Goal: Feedback & Contribution: Submit feedback/report problem

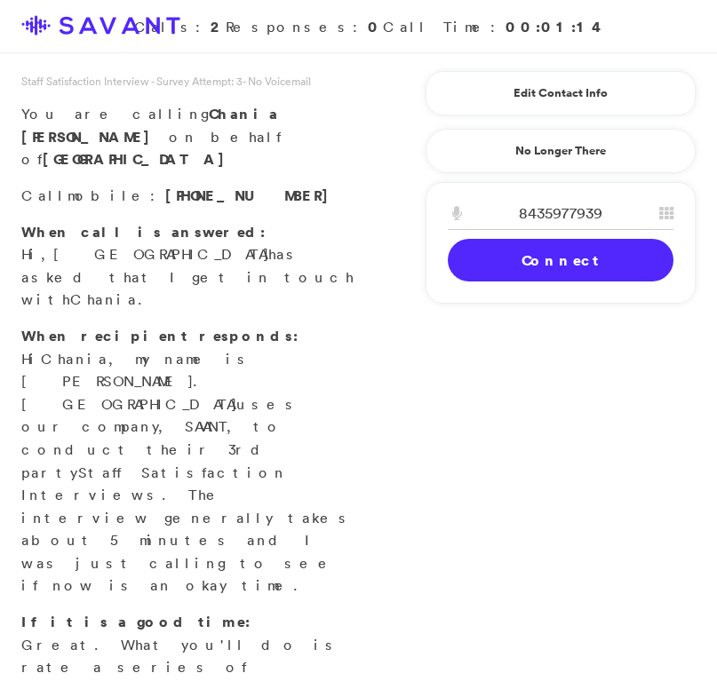
click at [558, 261] on link "Connect" at bounding box center [561, 260] width 226 height 43
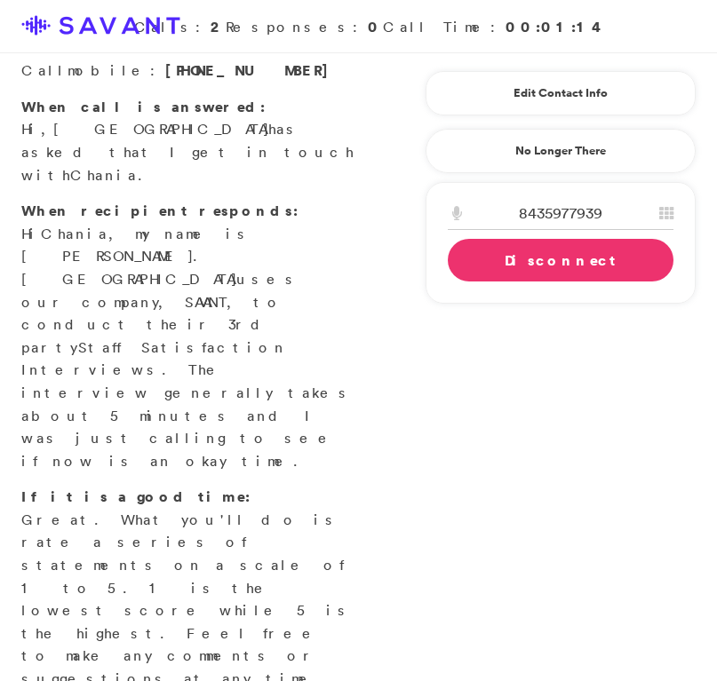
scroll to position [155, 0]
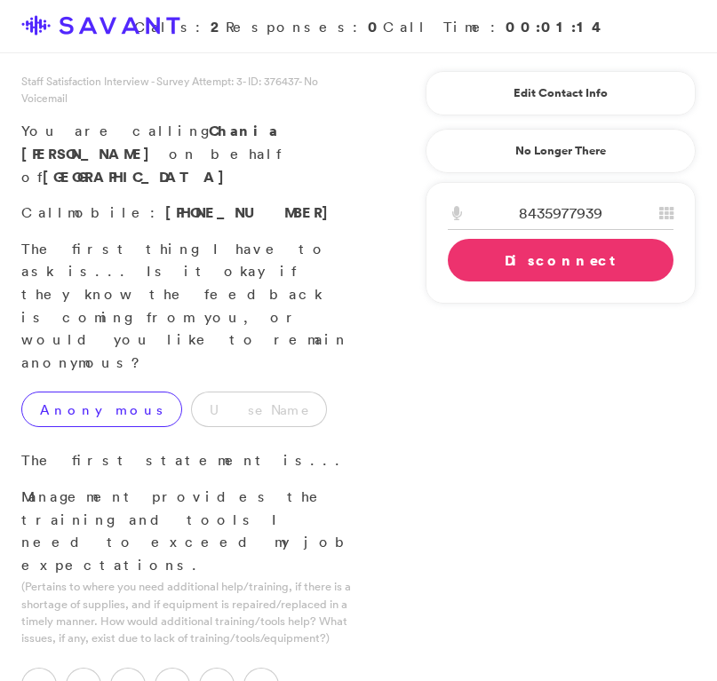
click at [81, 392] on label "Anonymous" at bounding box center [101, 410] width 161 height 36
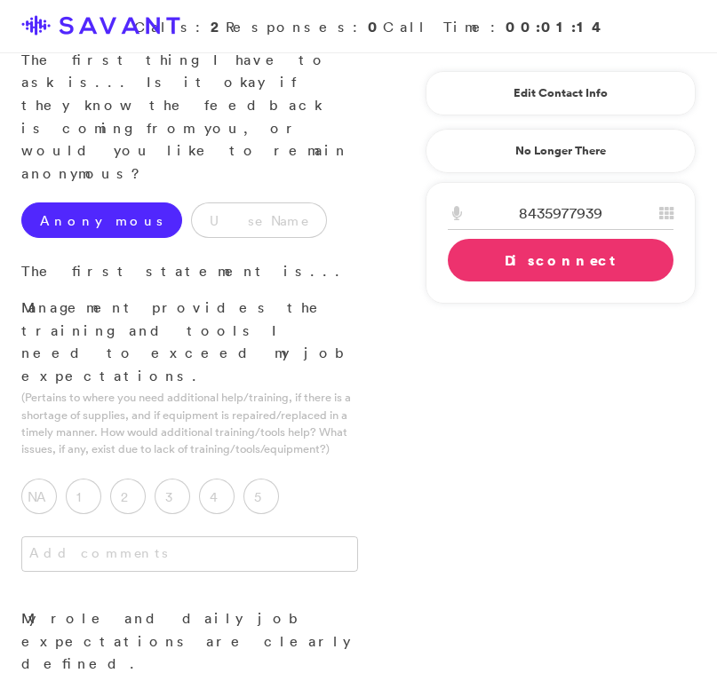
scroll to position [193, 0]
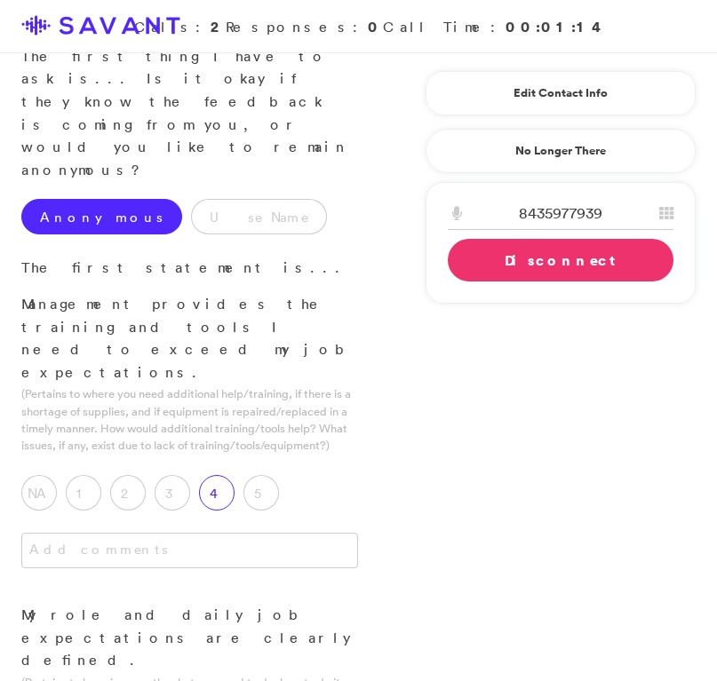
click at [222, 475] on label "4" at bounding box center [217, 493] width 36 height 36
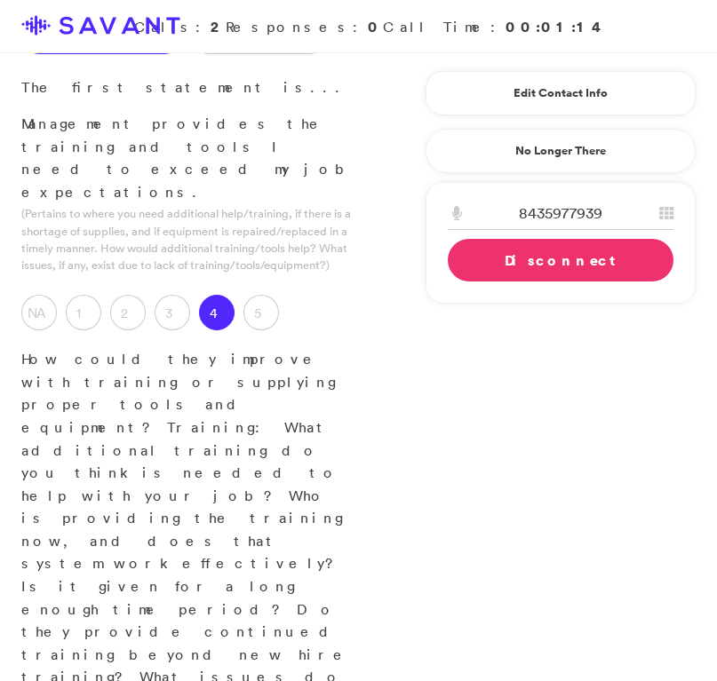
scroll to position [404, 0]
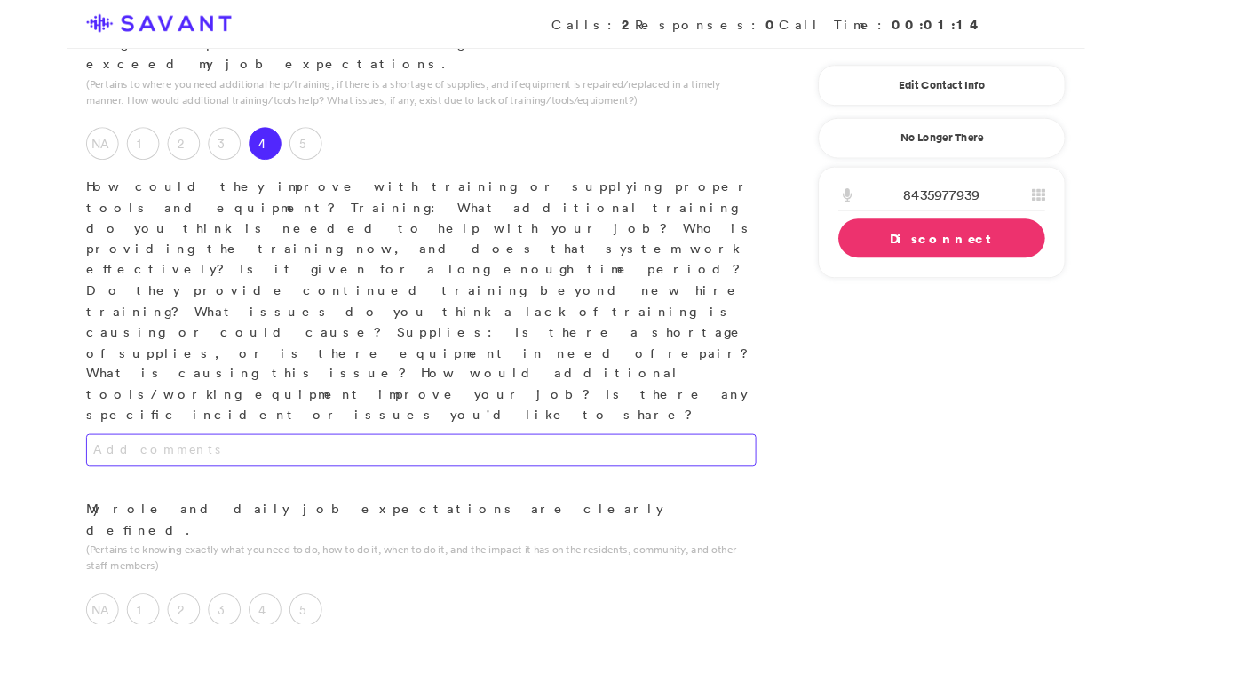
scroll to position [319, 0]
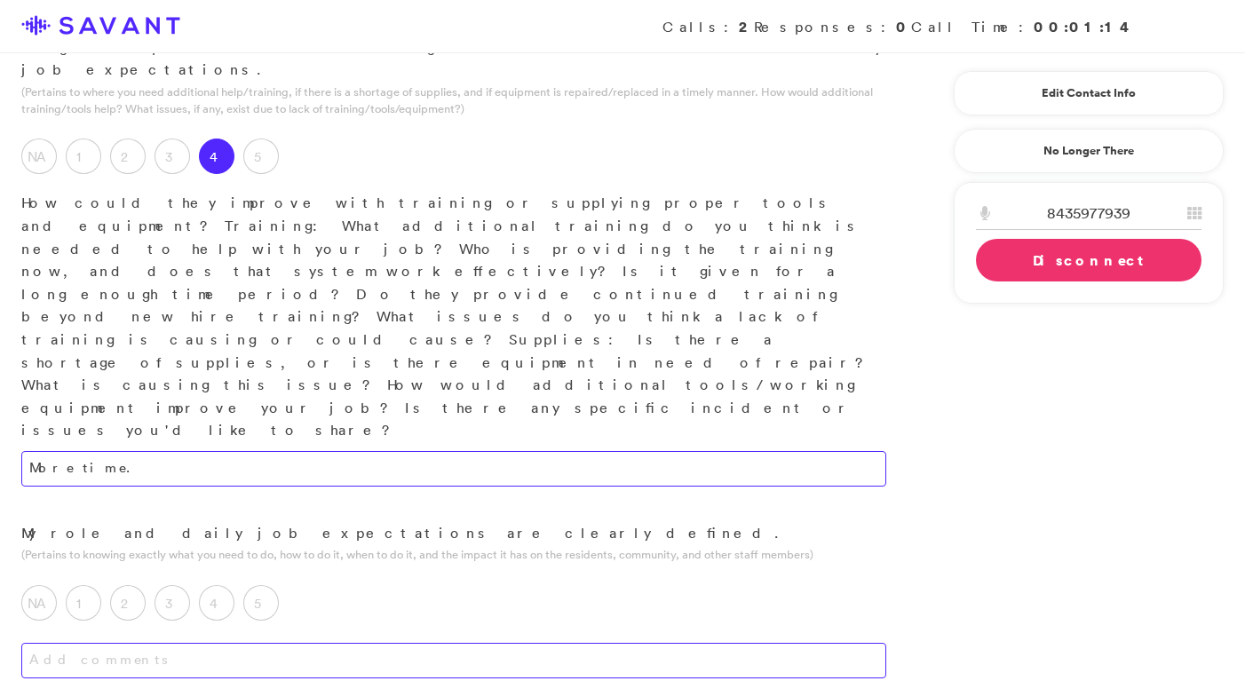
type textarea "More time."
click at [437, 643] on textarea at bounding box center [453, 661] width 865 height 36
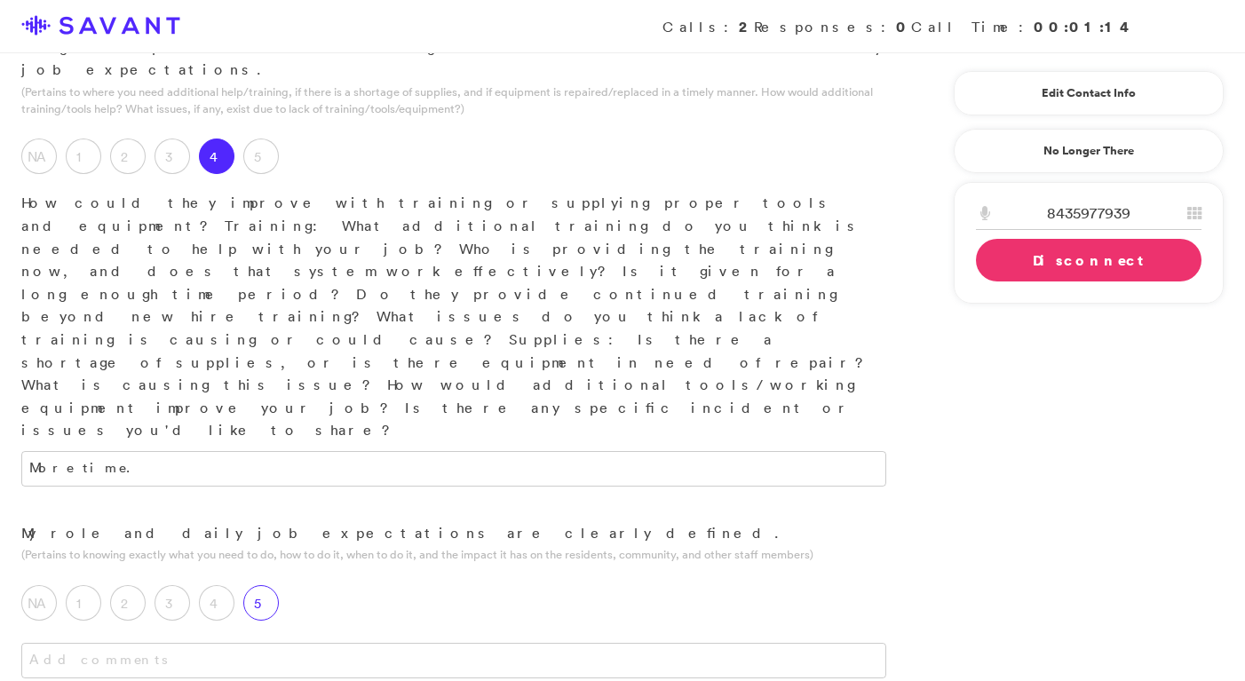
click at [279, 585] on div "5" at bounding box center [265, 607] width 44 height 44
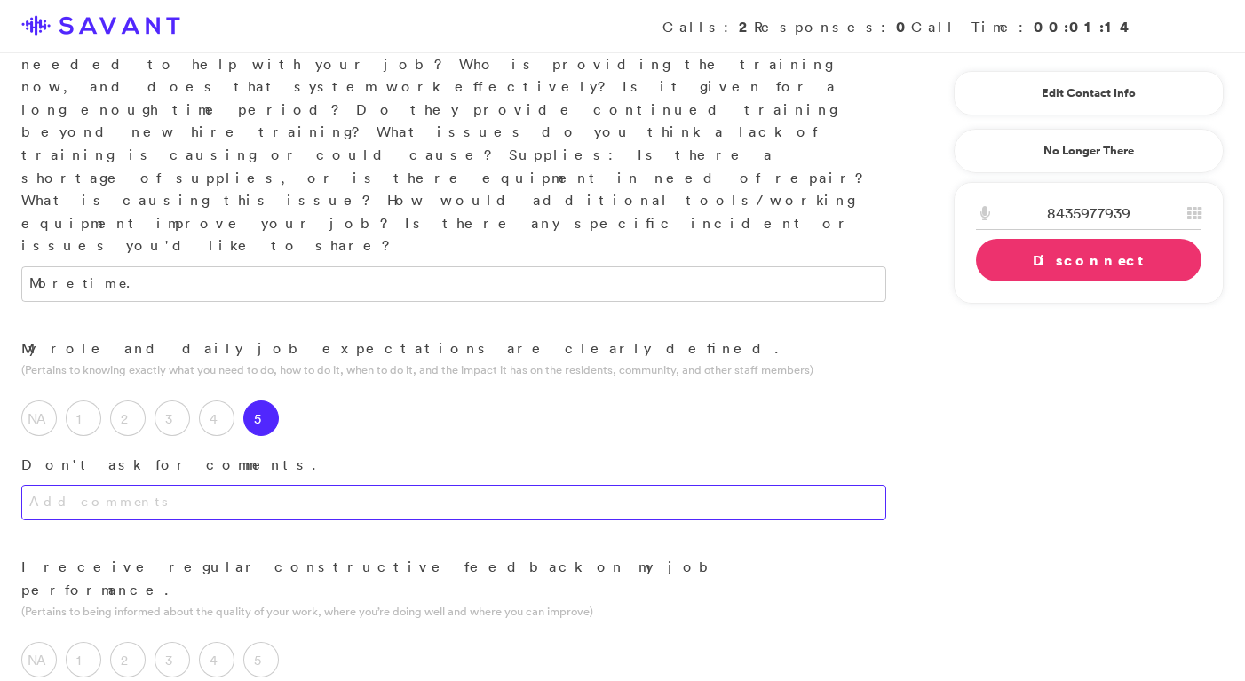
scroll to position [505, 0]
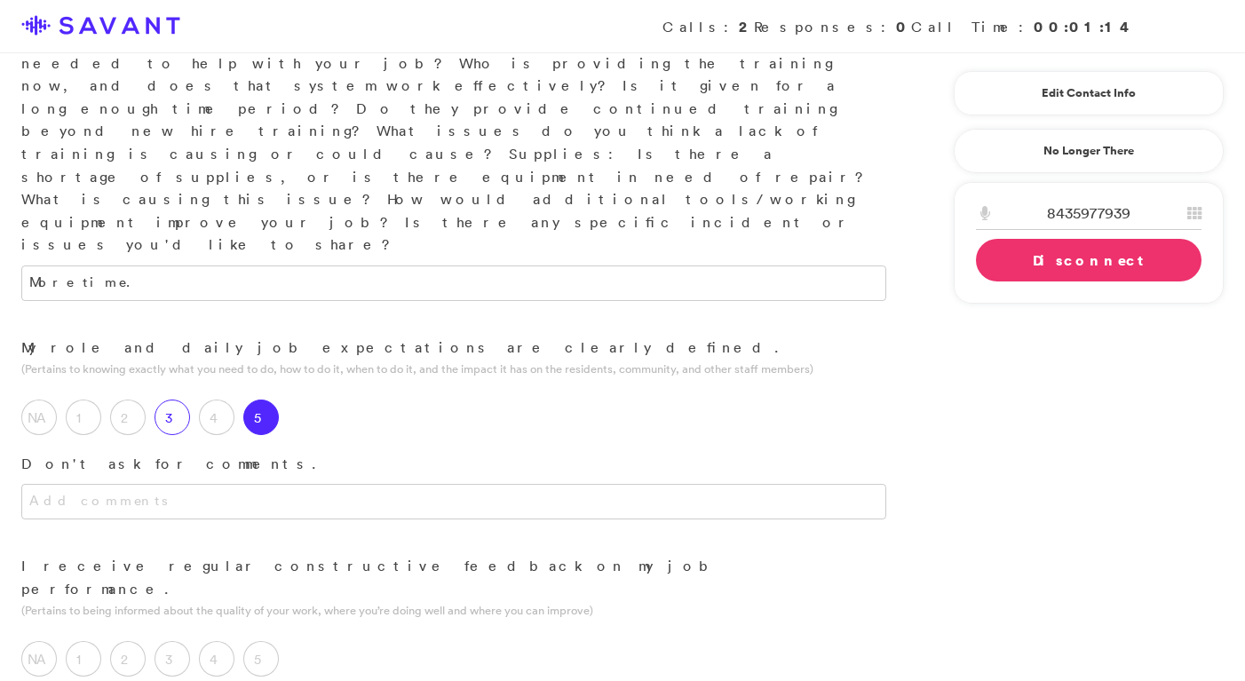
click at [175, 400] on label "3" at bounding box center [173, 418] width 36 height 36
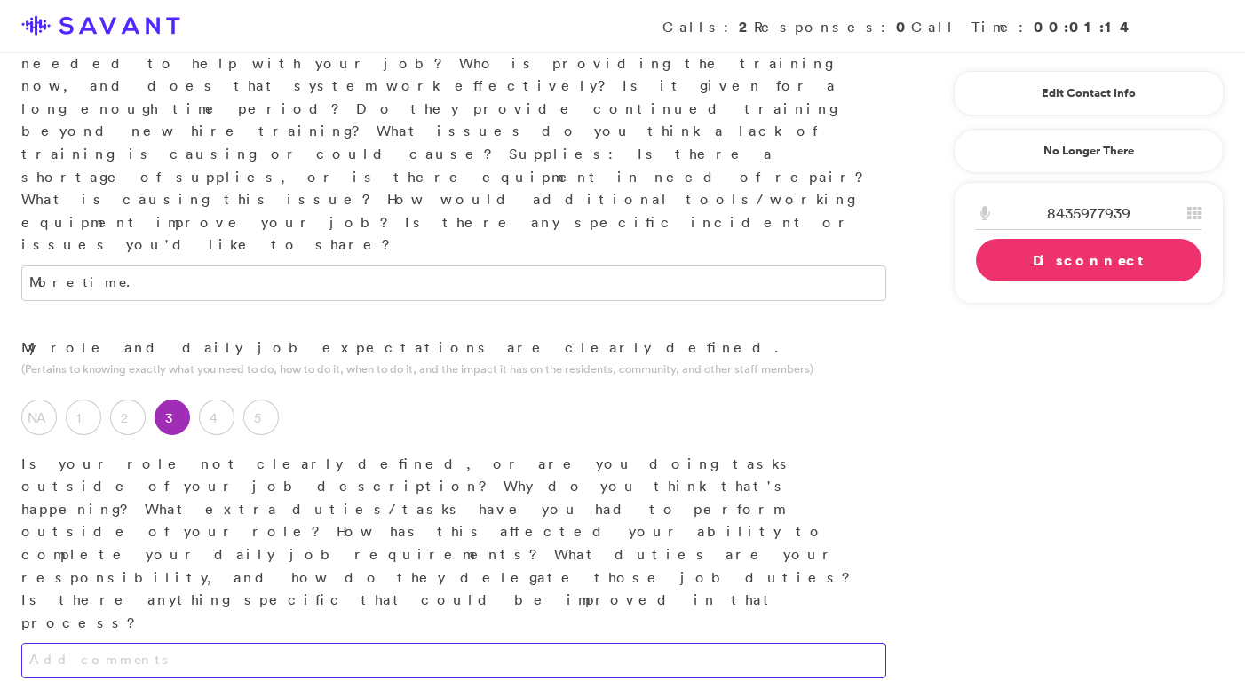
click at [271, 643] on textarea at bounding box center [453, 661] width 865 height 36
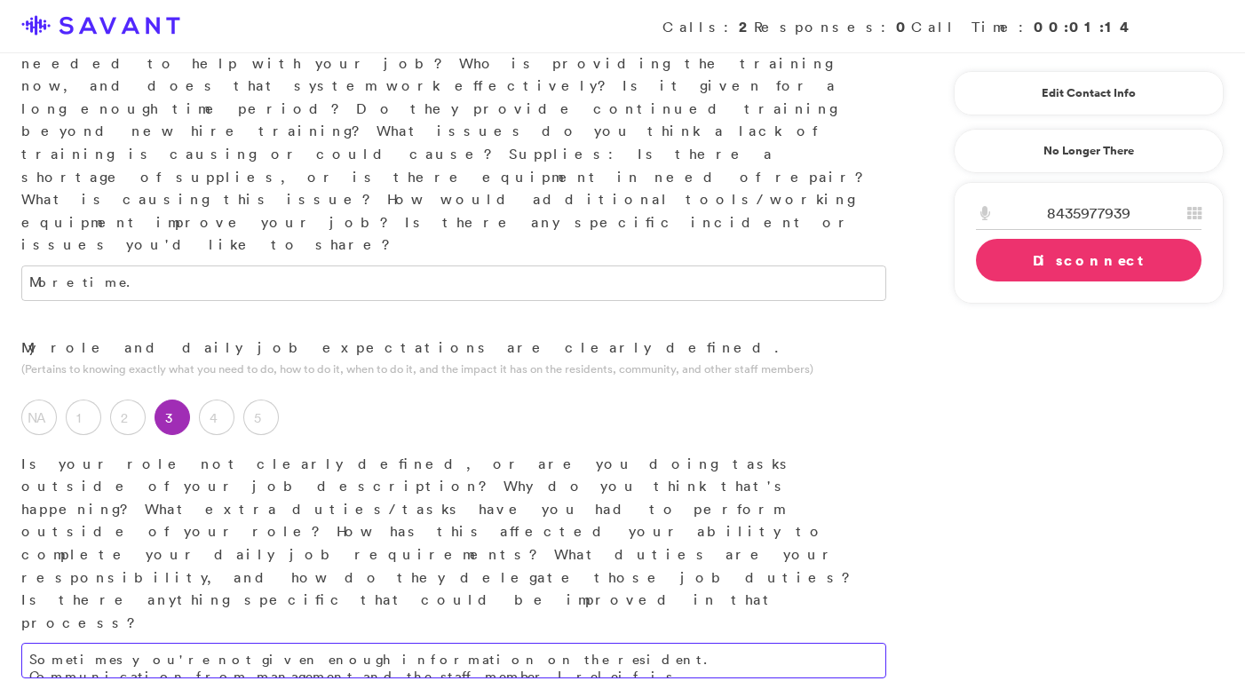
click at [716, 643] on textarea "Sometimes you're not given enough information on the resident. Communication fr…" at bounding box center [453, 661] width 865 height 36
drag, startPoint x: 825, startPoint y: 368, endPoint x: 687, endPoint y: 340, distance: 140.4
click at [707, 643] on textarea "Sometimes you're not given enough information on the resident. Communication fr…" at bounding box center [453, 661] width 865 height 36
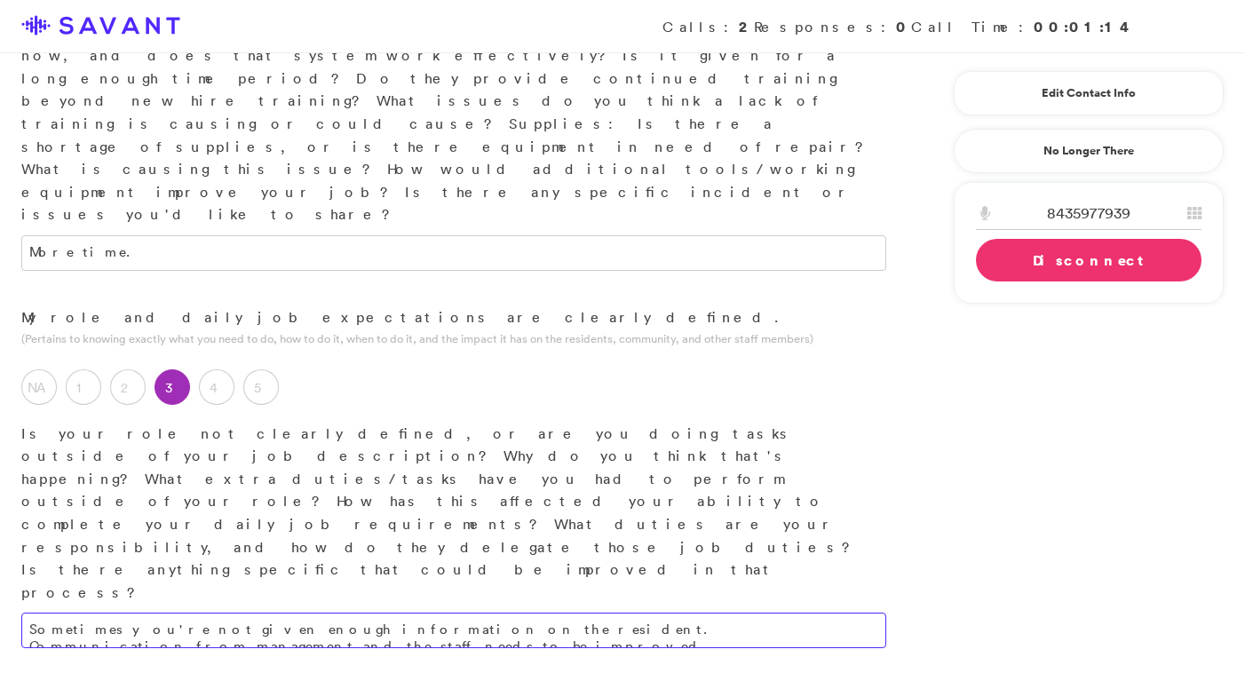
scroll to position [545, 0]
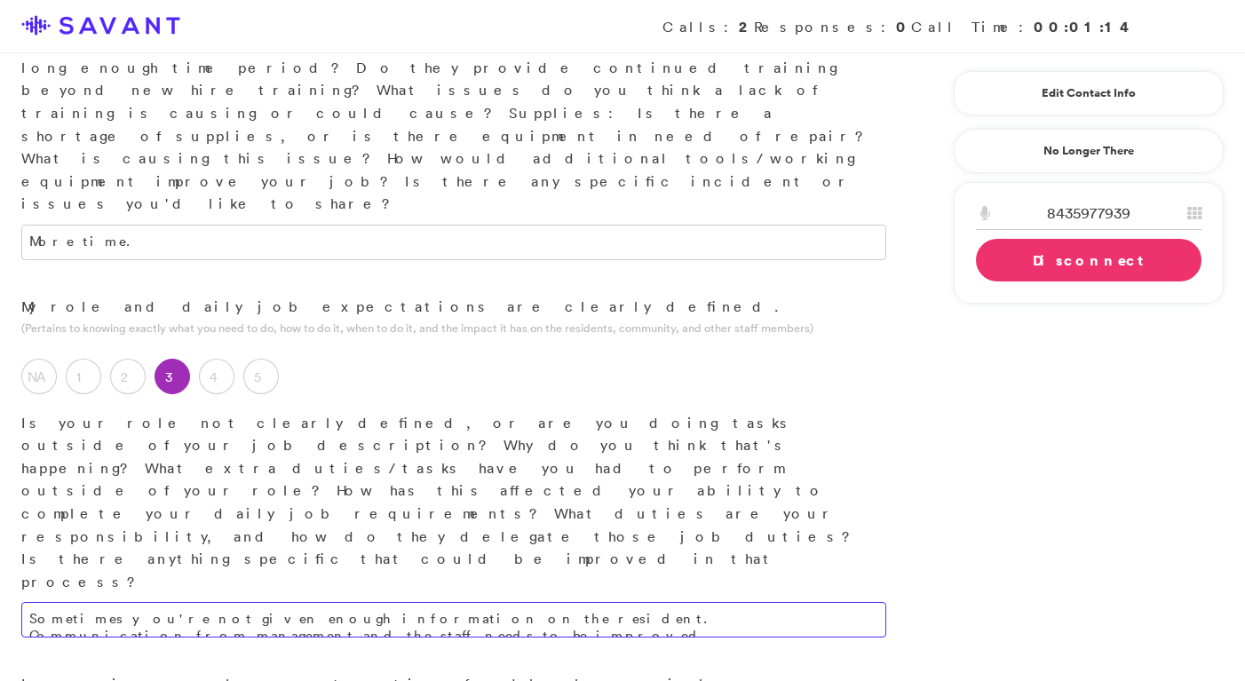
type textarea "Sometimes you're not given enough information on the resident. Communication fr…"
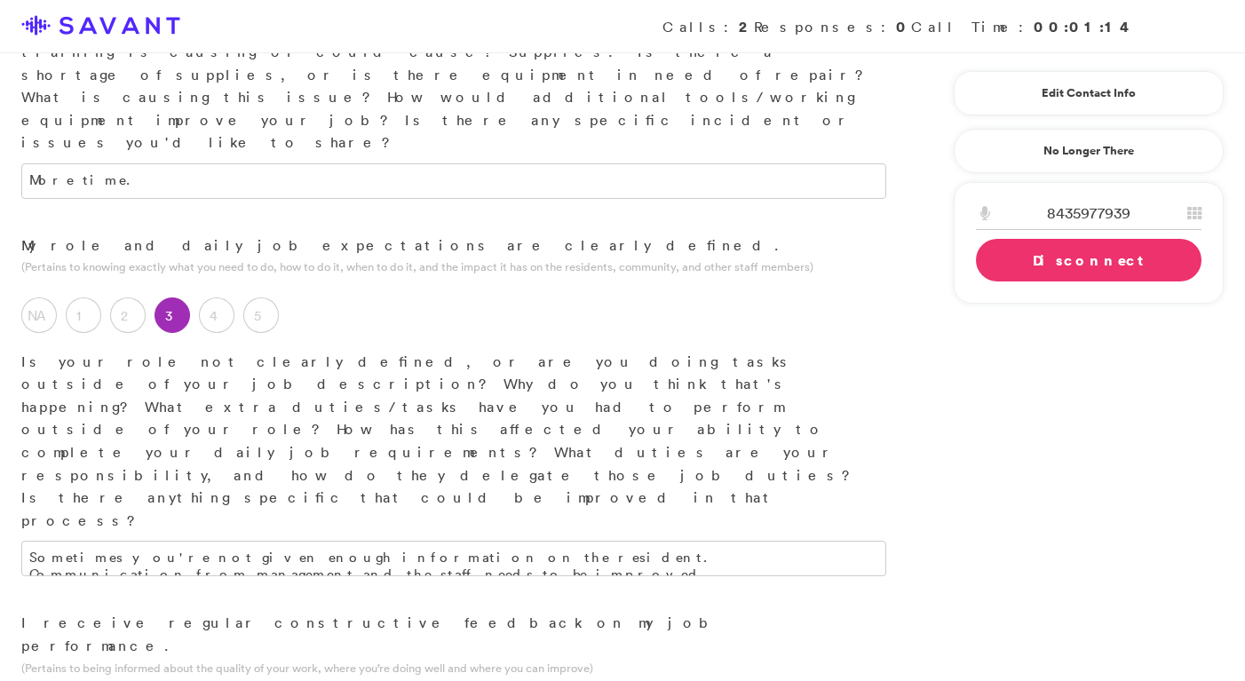
scroll to position [608, 0]
type textarea "M"
type textarea "P"
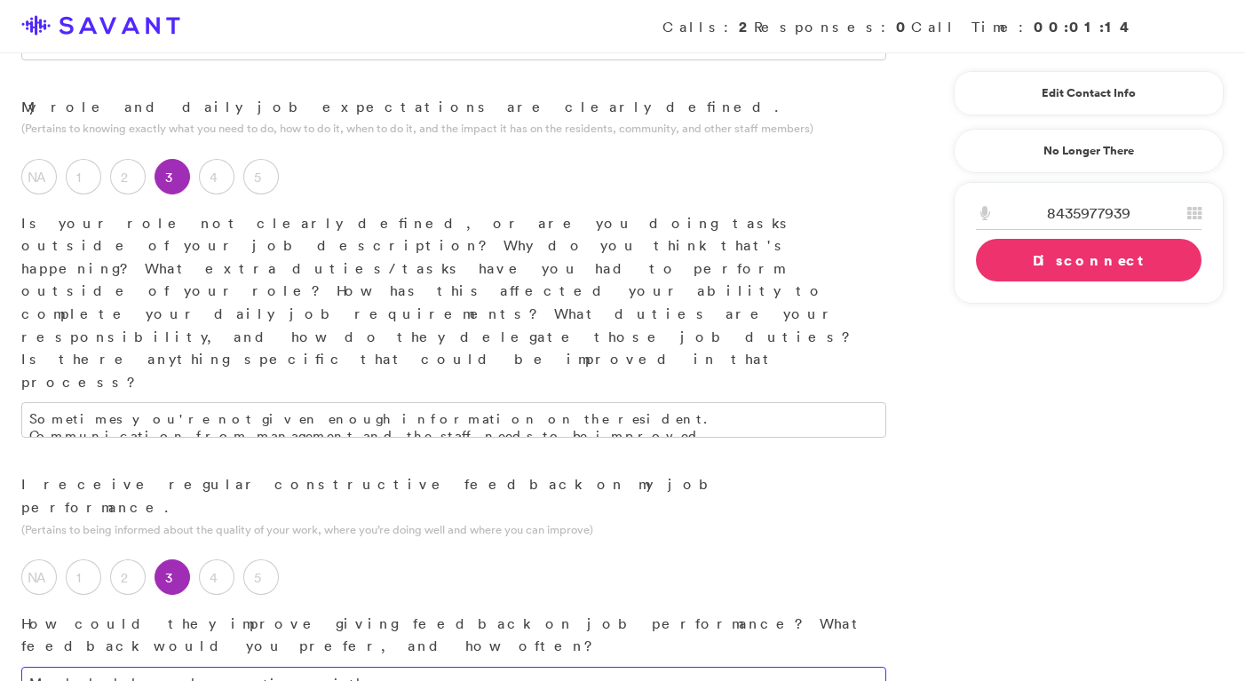
scroll to position [746, 0]
type textarea "Maybe hold regular meetings with us."
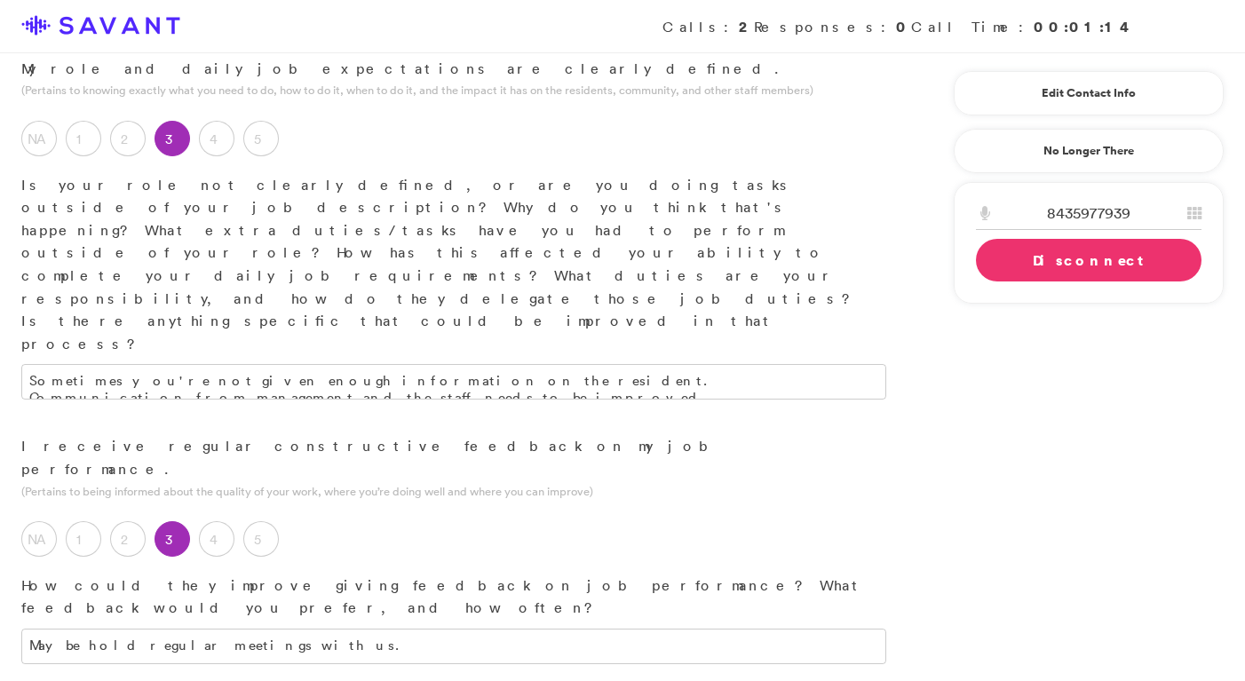
type textarea "T"
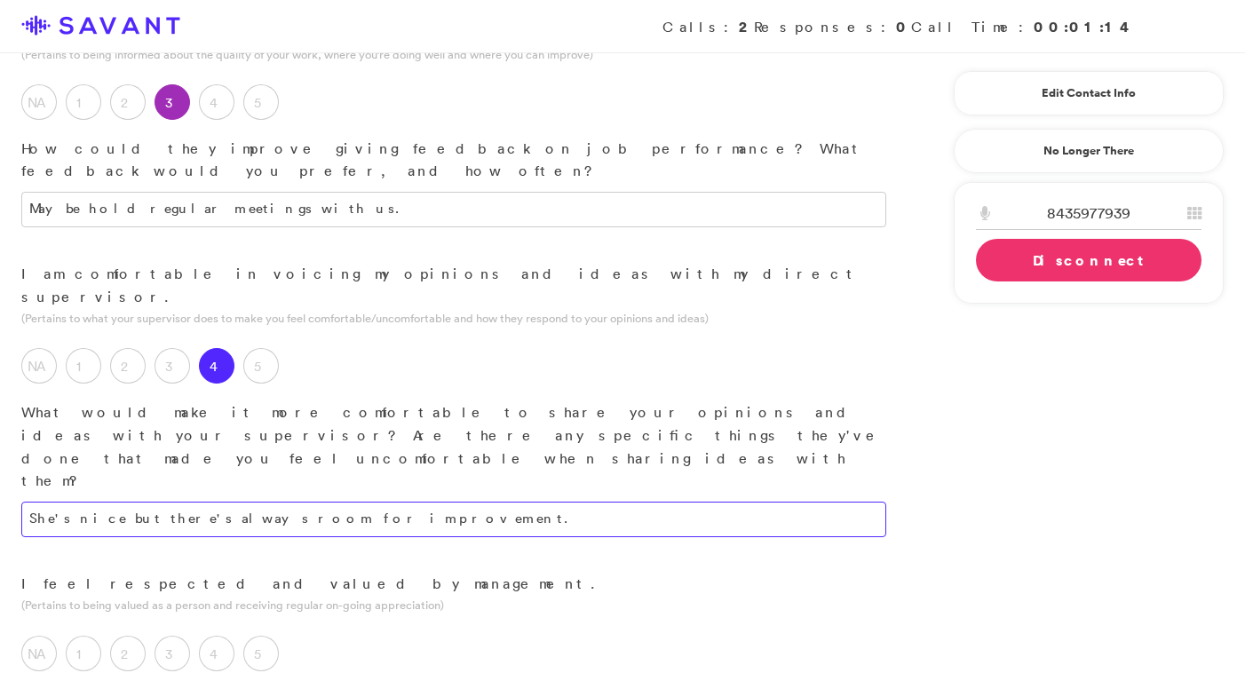
scroll to position [1183, 0]
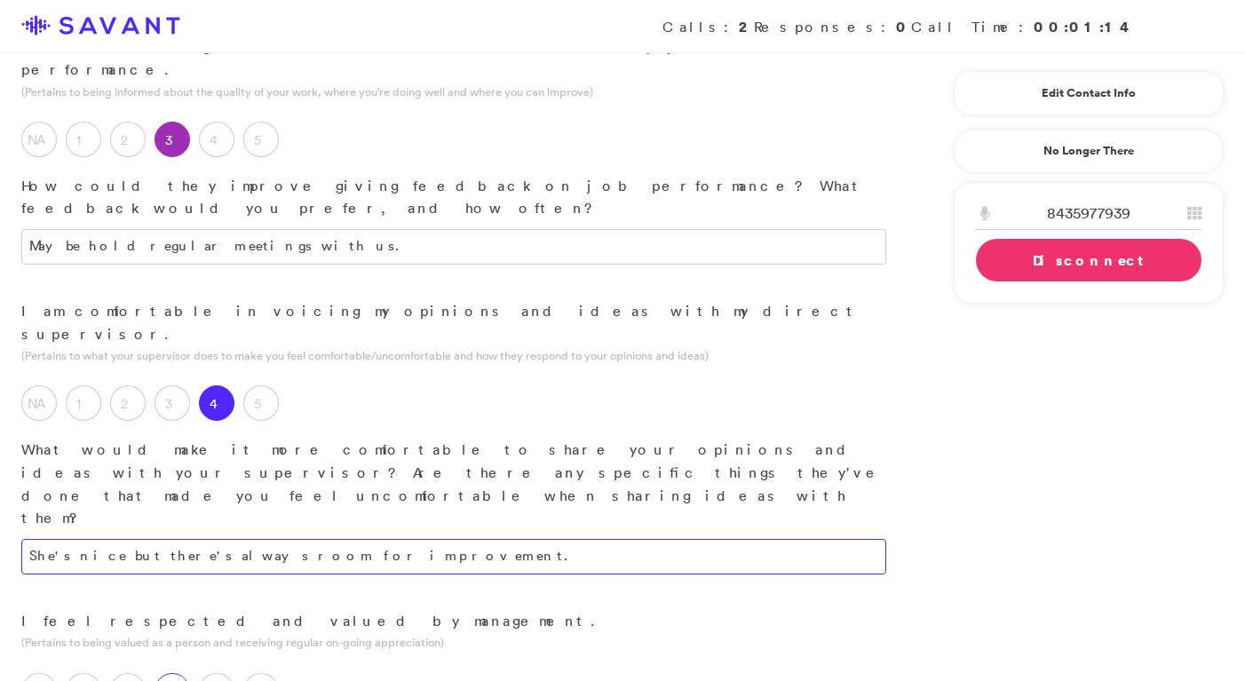
type textarea "She's nice but there's always room for improvement."
click at [173, 673] on label "3" at bounding box center [173, 691] width 36 height 36
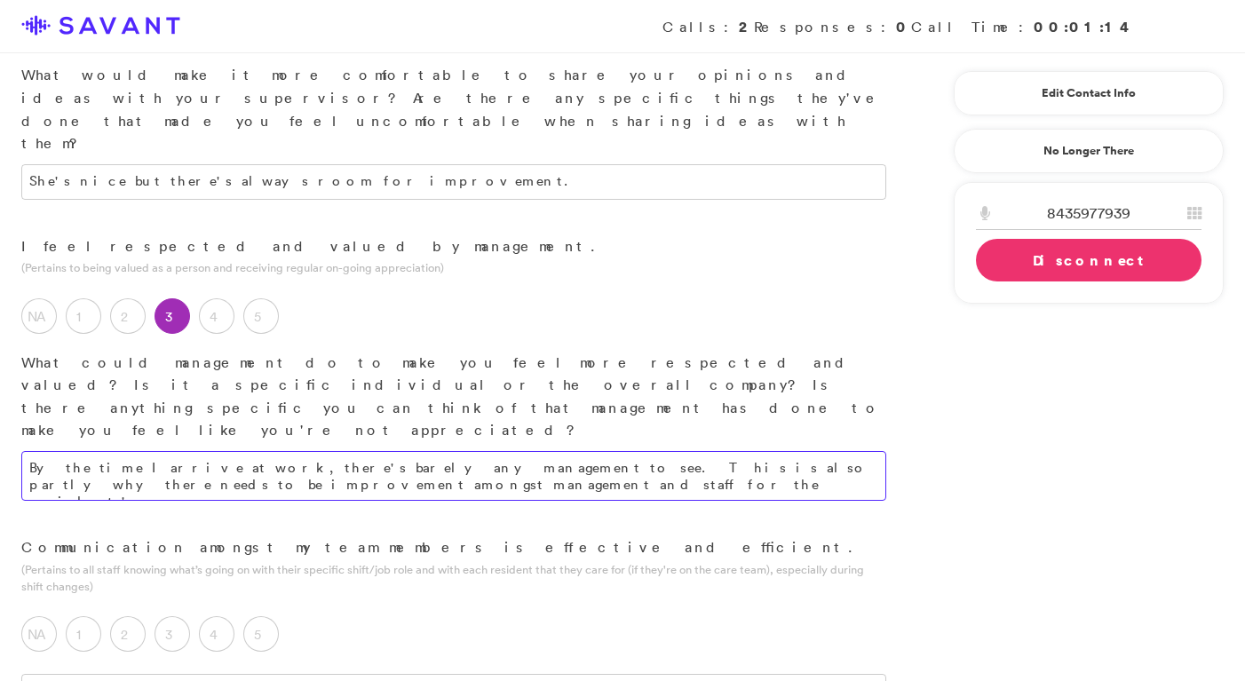
scroll to position [1563, 0]
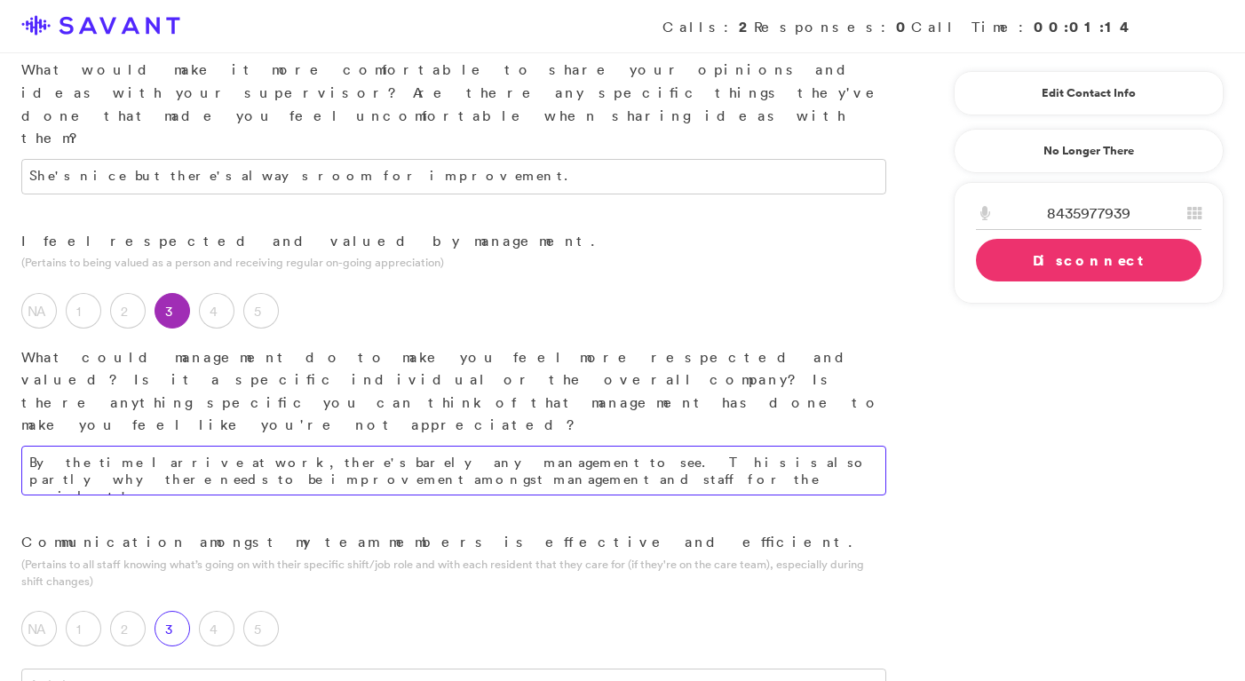
type textarea "By the time I arrive at work, there's barely any management to see. This is als…"
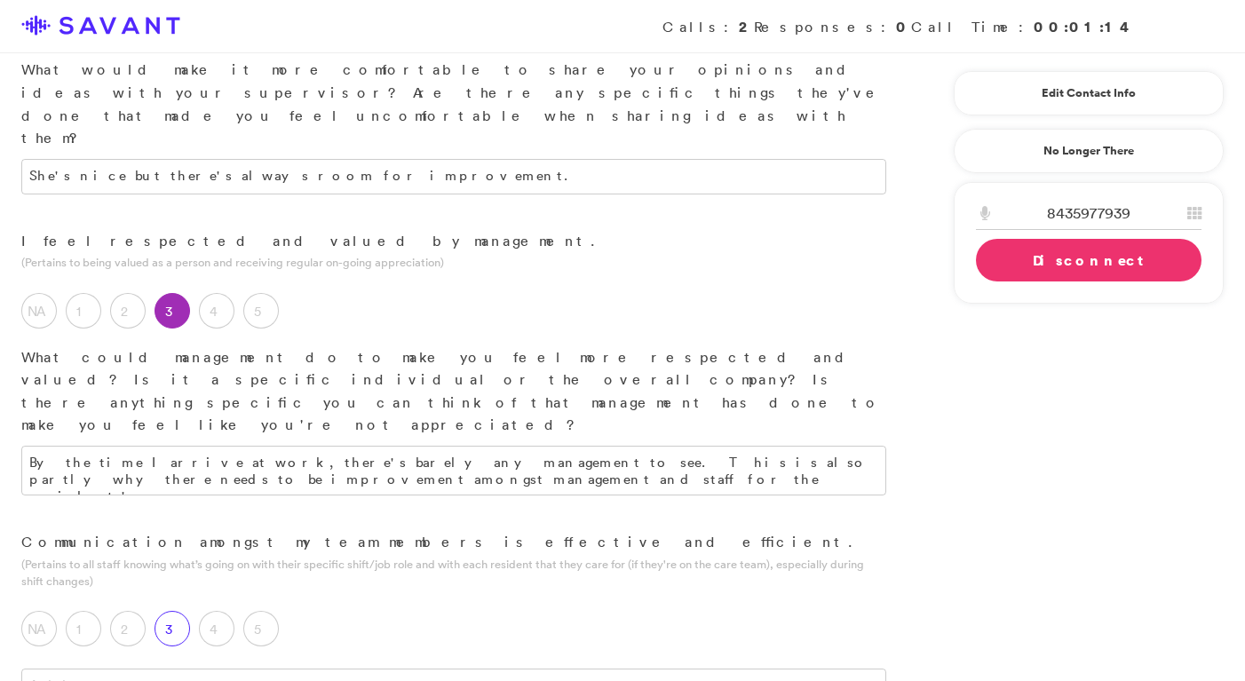
click at [171, 611] on label "3" at bounding box center [173, 629] width 36 height 36
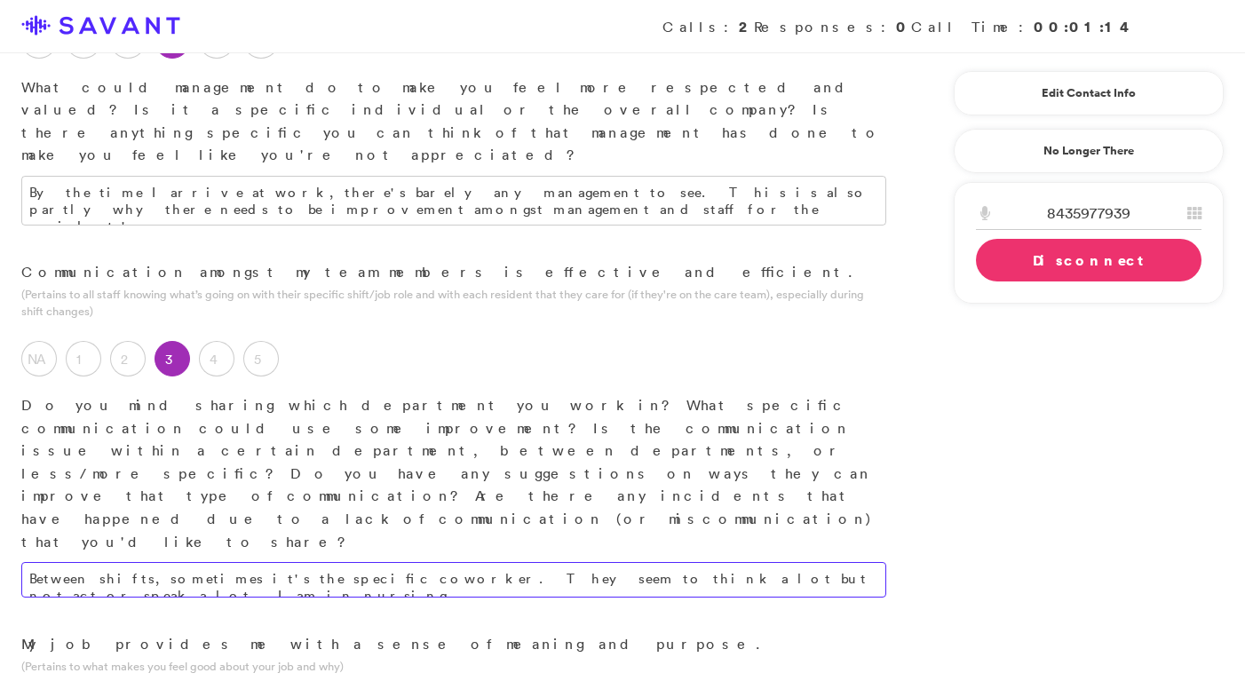
scroll to position [1826, 0]
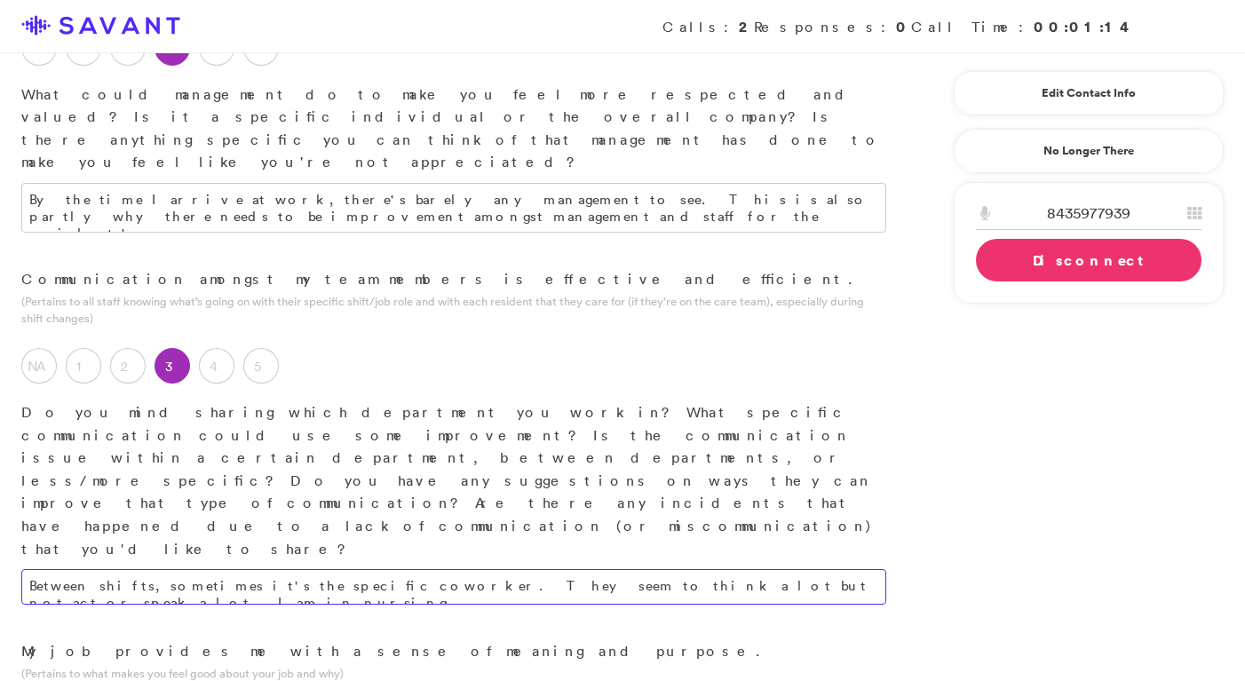
type textarea "Between shifts, sometimes it's the specific coworker. They seem to think a lot …"
type textarea "N"
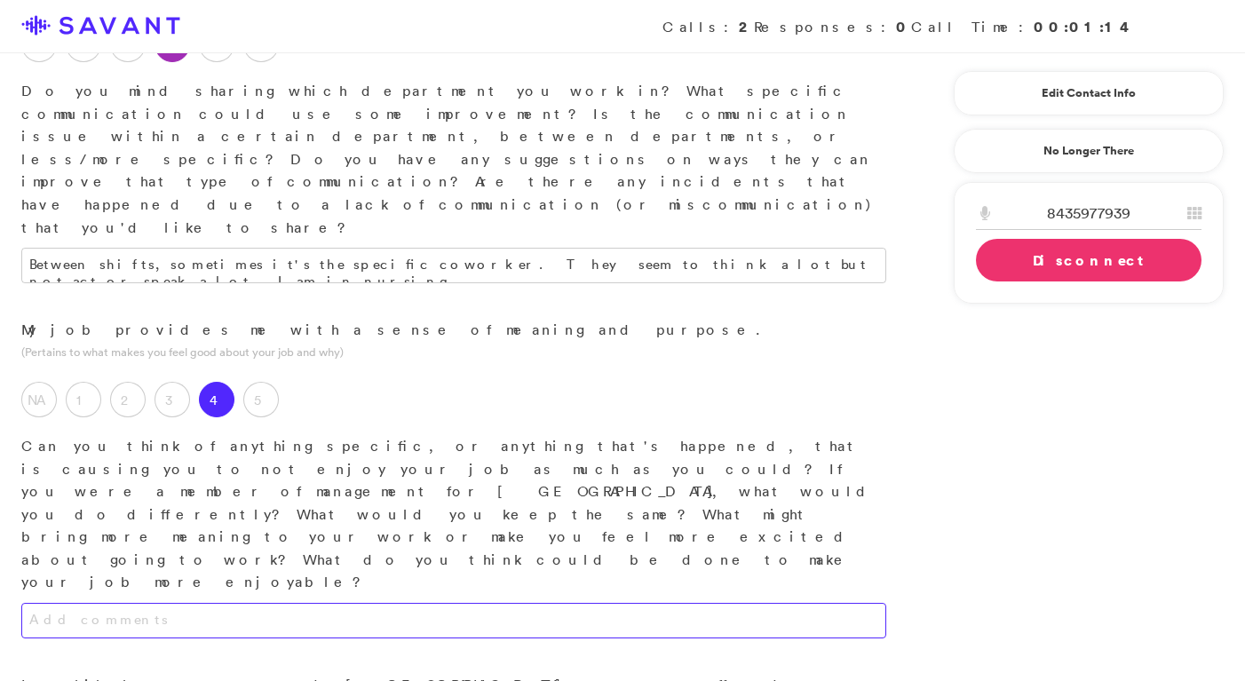
scroll to position [2150, 0]
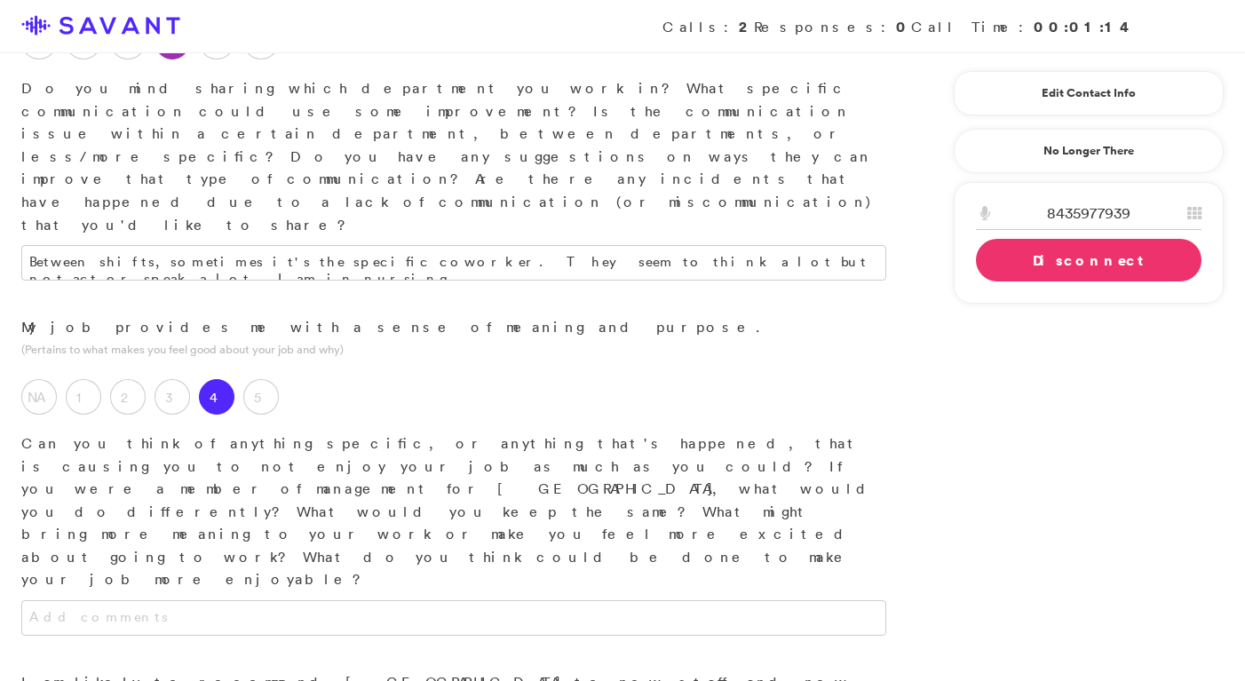
click at [716, 266] on link "Disconnect" at bounding box center [1089, 260] width 226 height 43
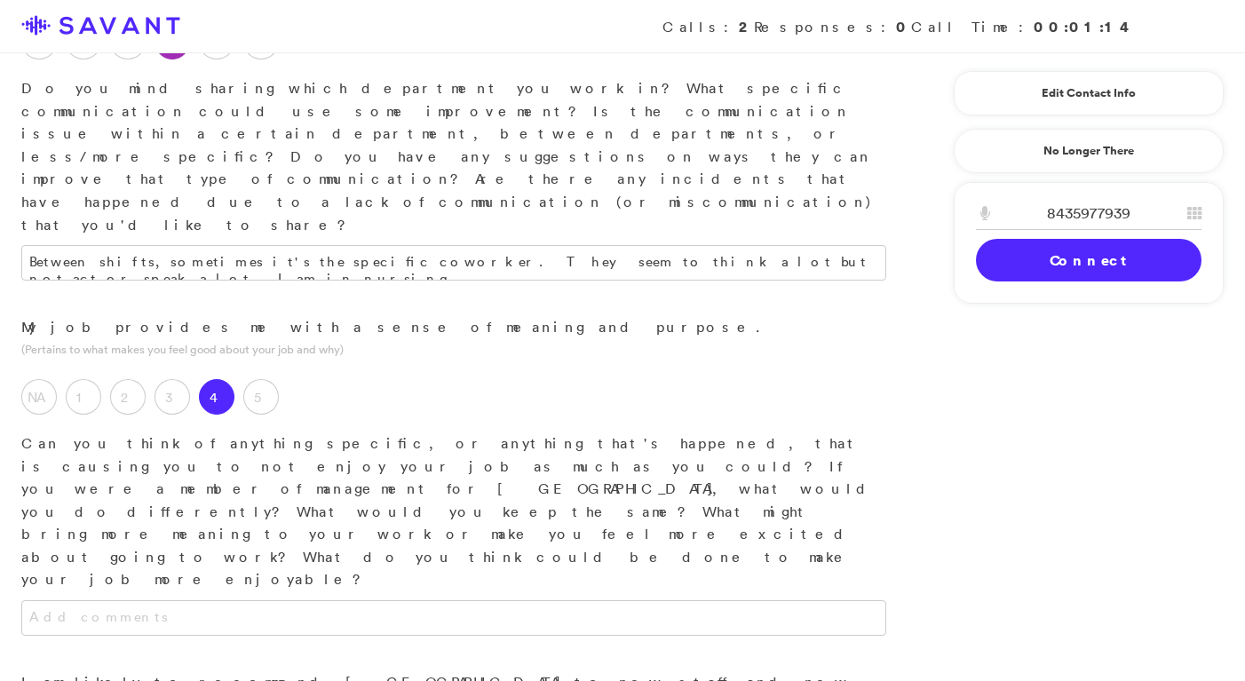
click at [716, 265] on link "Connect" at bounding box center [1089, 260] width 226 height 43
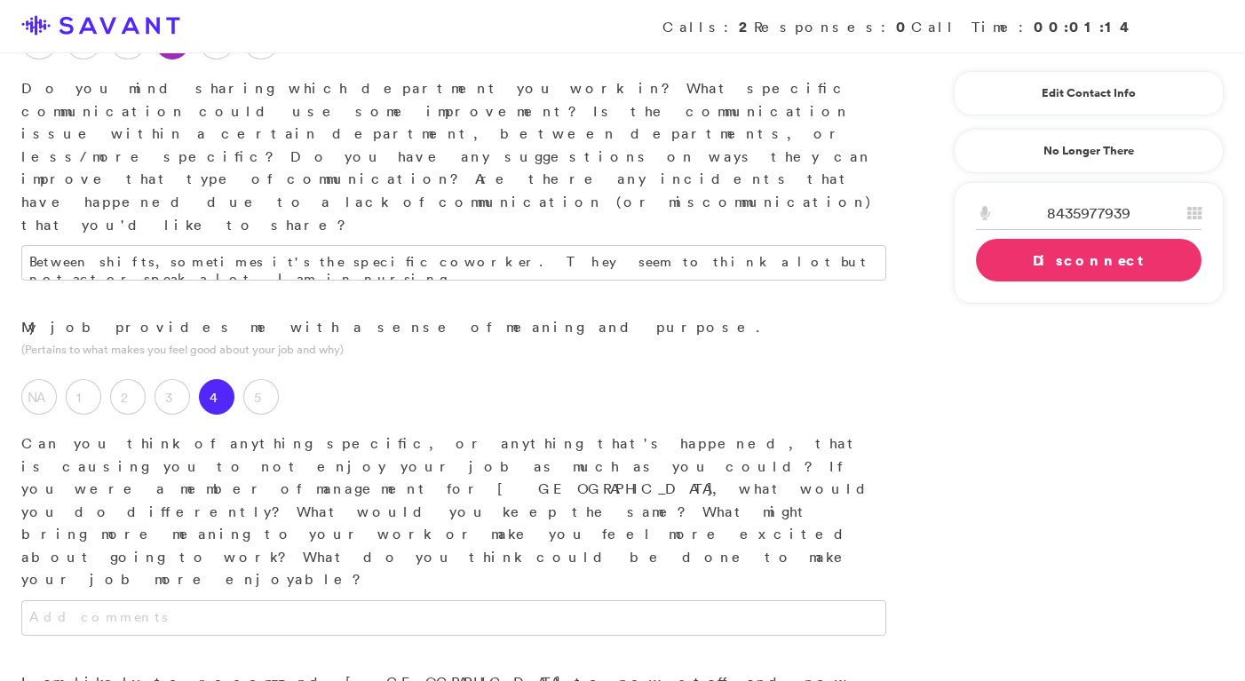
scroll to position [1961, 0]
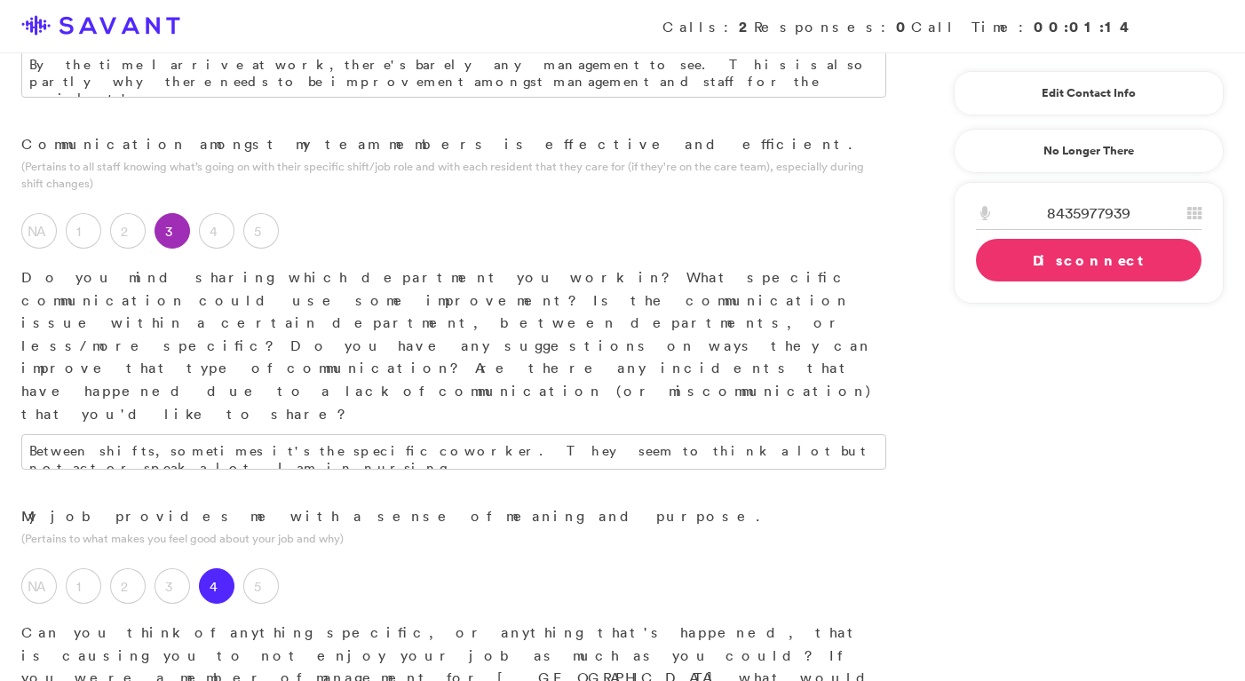
click at [716, 269] on link "Disconnect" at bounding box center [1089, 260] width 226 height 43
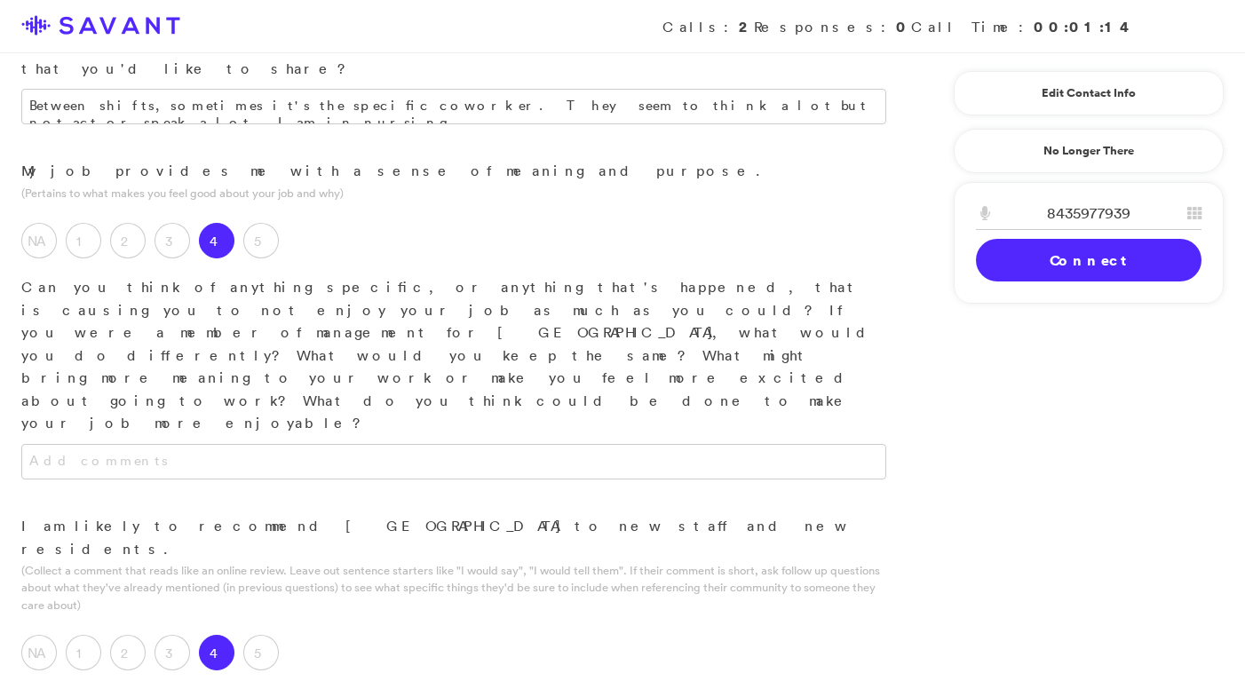
scroll to position [2480, 0]
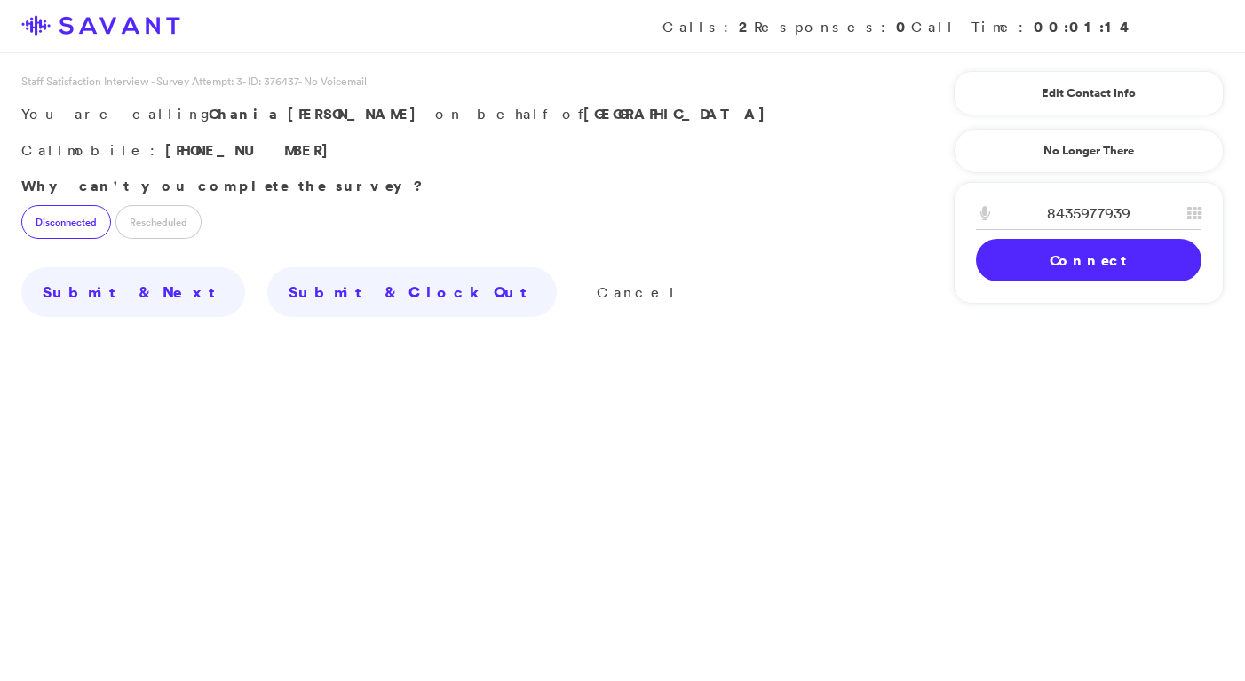
click at [78, 229] on label "Disconnected" at bounding box center [66, 222] width 90 height 34
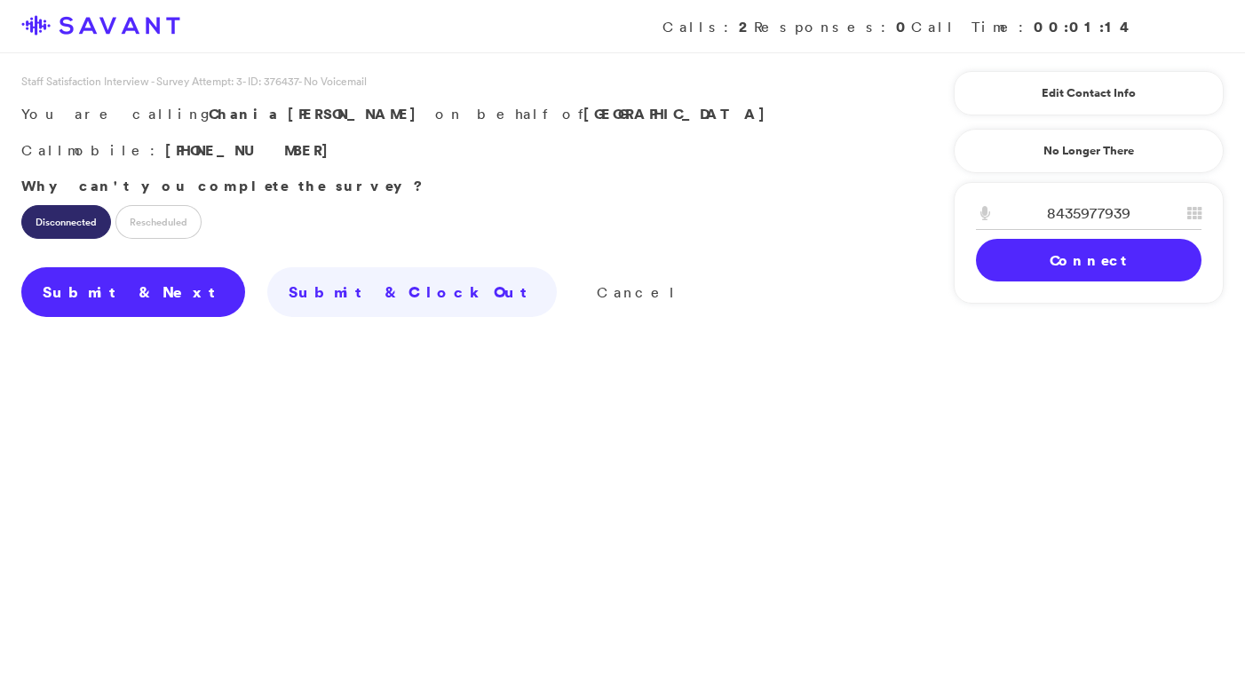
click at [114, 298] on link "Submit & Next" at bounding box center [133, 292] width 224 height 50
